Goal: Transaction & Acquisition: Purchase product/service

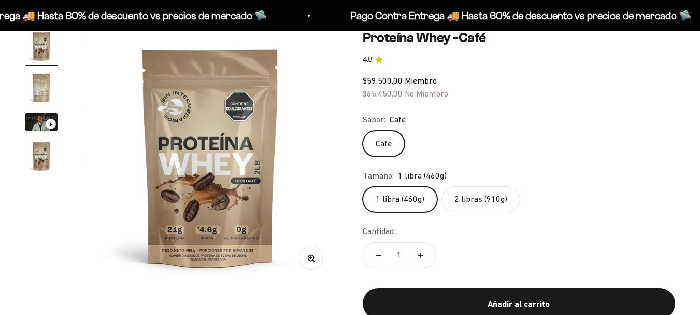
click at [464, 189] on label "2 libras (910g)" at bounding box center [480, 199] width 79 height 26
click at [363, 186] on input "2 libras (910g)" at bounding box center [362, 185] width 1 height 1
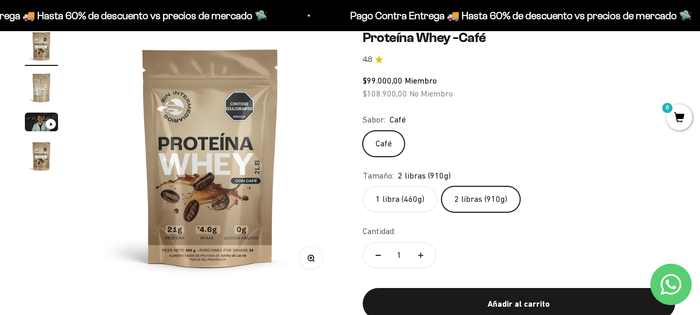
click at [38, 85] on img "Ir al artículo 2" at bounding box center [41, 87] width 33 height 33
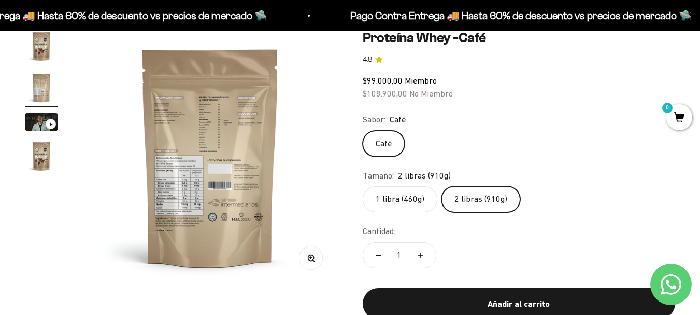
click at [46, 118] on img "Ir al artículo 3" at bounding box center [41, 121] width 33 height 19
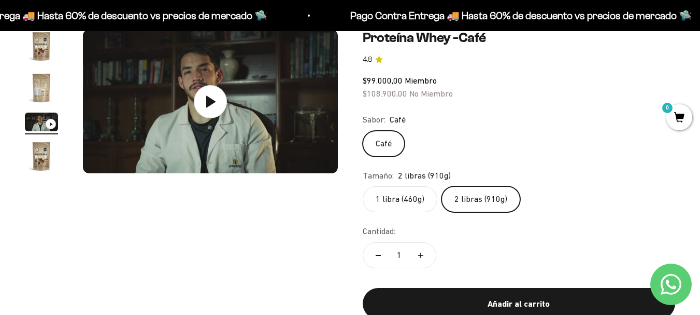
click at [46, 153] on img "Ir al artículo 4" at bounding box center [41, 155] width 33 height 33
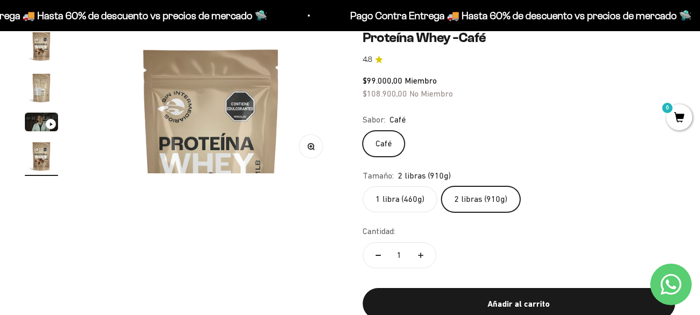
scroll to position [0, 782]
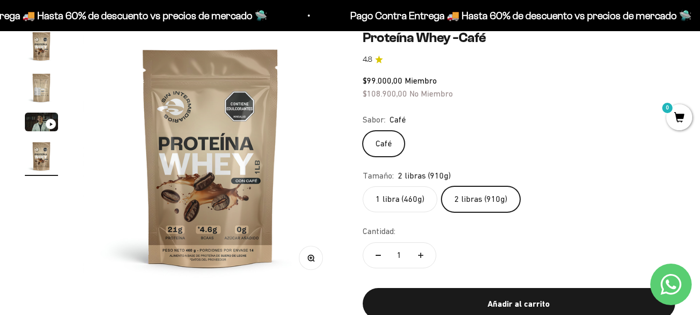
click at [42, 49] on img "Ir al artículo 1" at bounding box center [41, 46] width 33 height 33
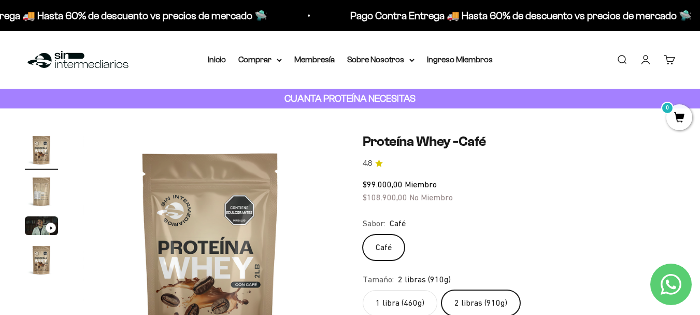
scroll to position [104, 0]
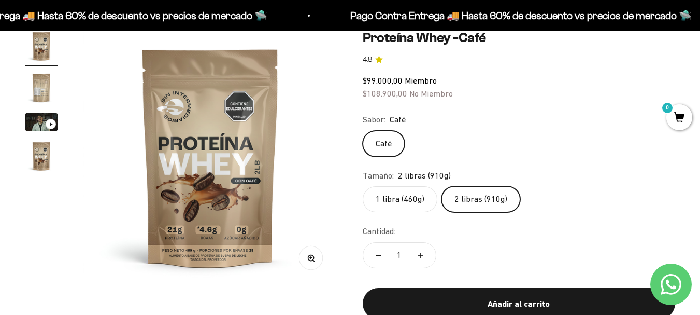
click at [40, 82] on img "Ir al artículo 2" at bounding box center [41, 87] width 33 height 33
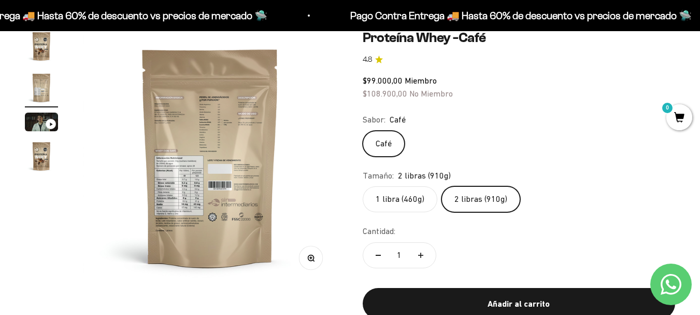
click at [51, 155] on img "Ir al artículo 4" at bounding box center [41, 155] width 33 height 33
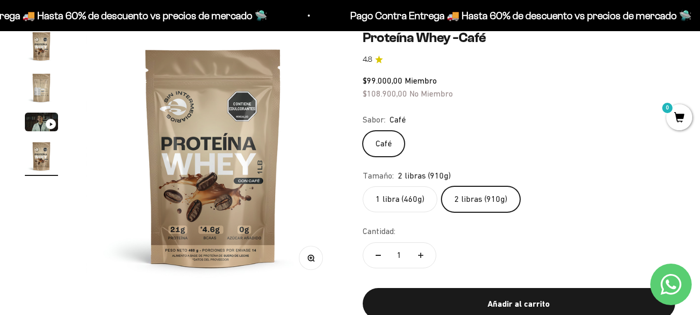
scroll to position [0, 782]
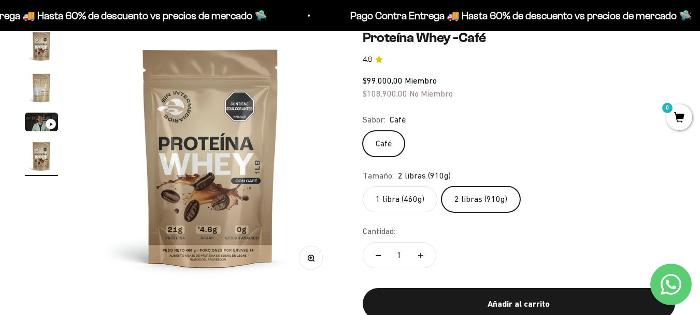
click at [35, 89] on img "Ir al artículo 2" at bounding box center [41, 87] width 33 height 33
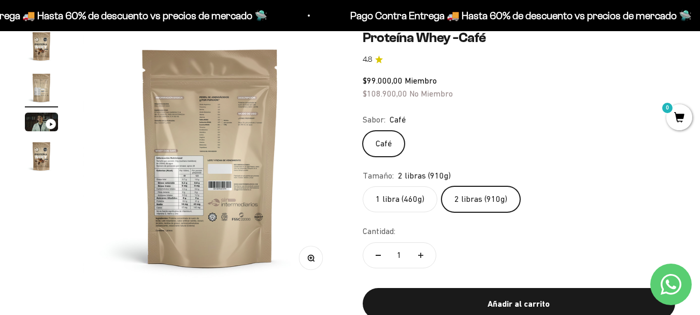
click at [188, 131] on img at bounding box center [210, 157] width 255 height 255
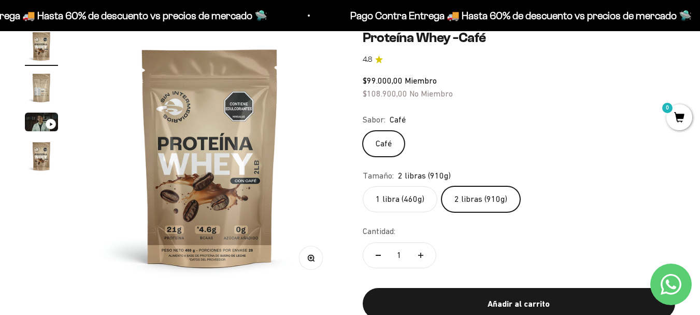
scroll to position [0, 0]
click at [299, 144] on img at bounding box center [210, 157] width 255 height 255
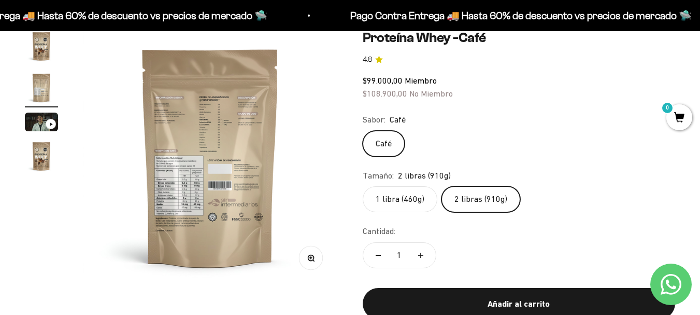
click at [190, 217] on img at bounding box center [210, 157] width 255 height 255
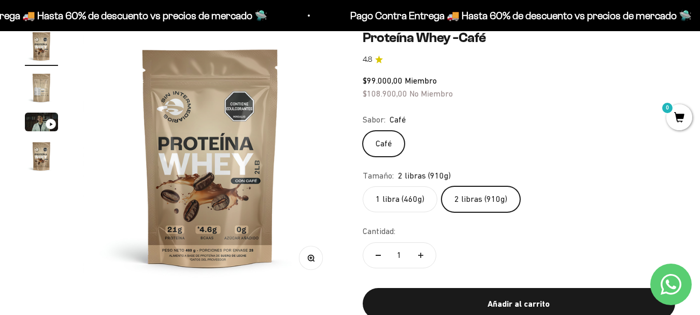
click at [315, 261] on button "Zoom" at bounding box center [310, 257] width 23 height 23
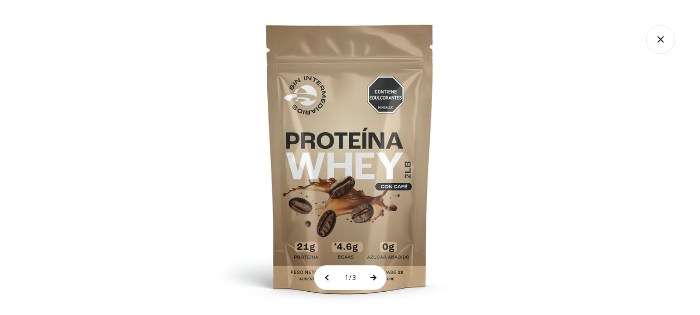
click at [374, 275] on button at bounding box center [373, 277] width 26 height 24
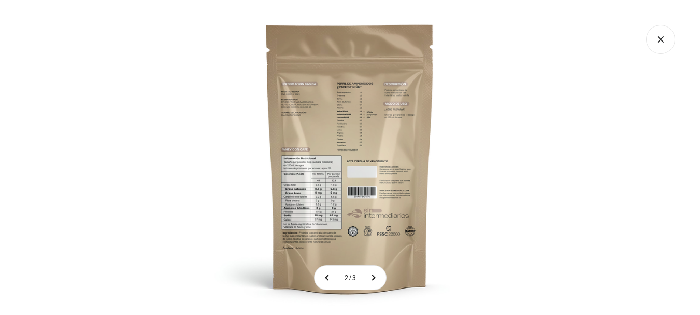
click at [307, 208] on img at bounding box center [350, 157] width 315 height 315
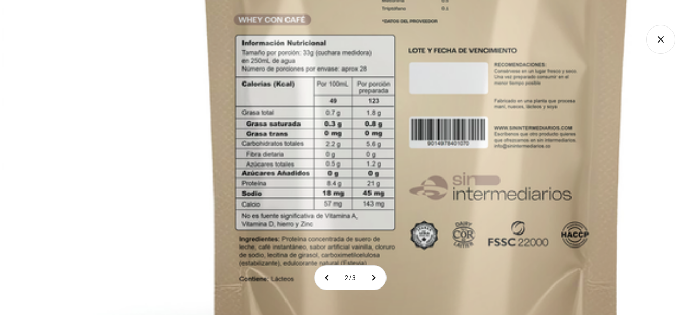
click at [313, 168] on img at bounding box center [416, 40] width 829 height 829
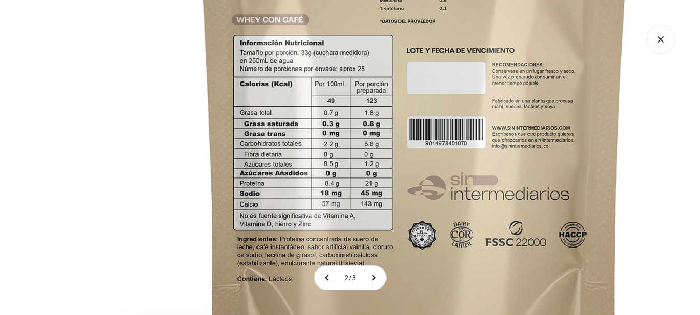
click at [401, 174] on img at bounding box center [414, 40] width 829 height 829
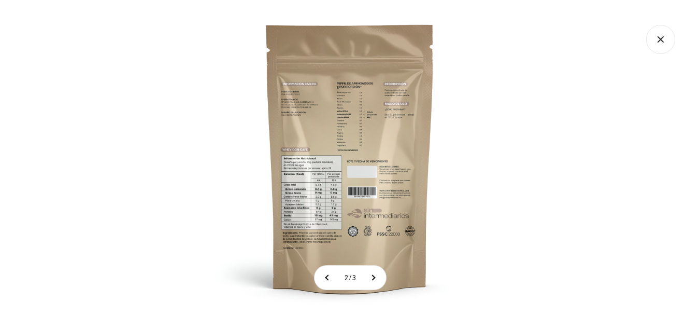
click at [556, 112] on div at bounding box center [350, 157] width 700 height 315
